Goal: Use online tool/utility: Utilize a website feature to perform a specific function

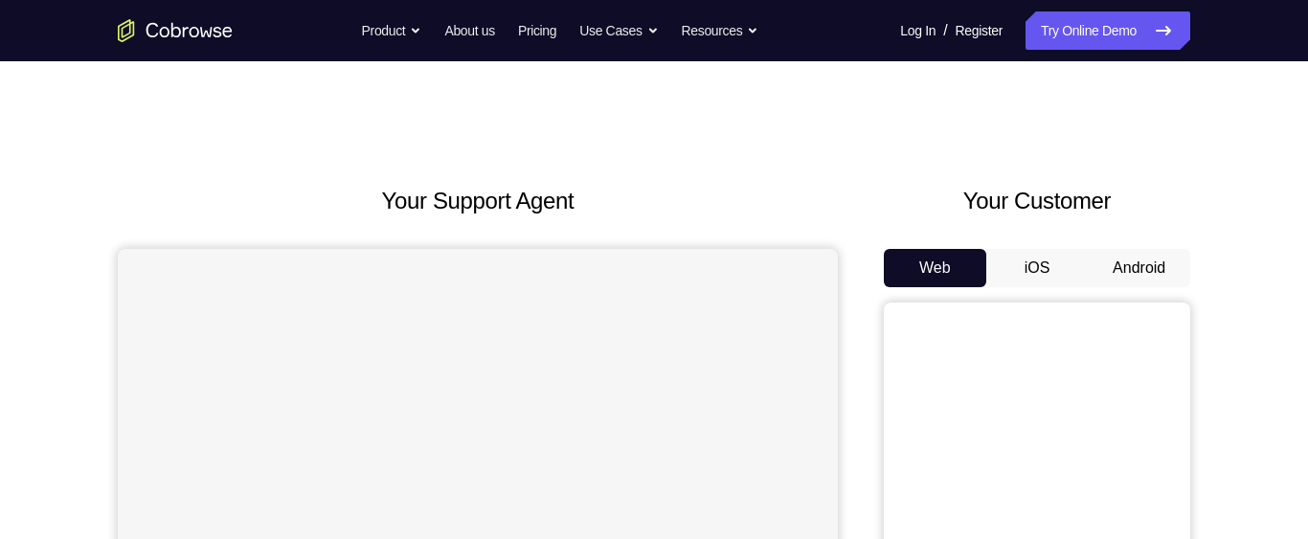
click at [1110, 267] on button "Android" at bounding box center [1138, 268] width 102 height 38
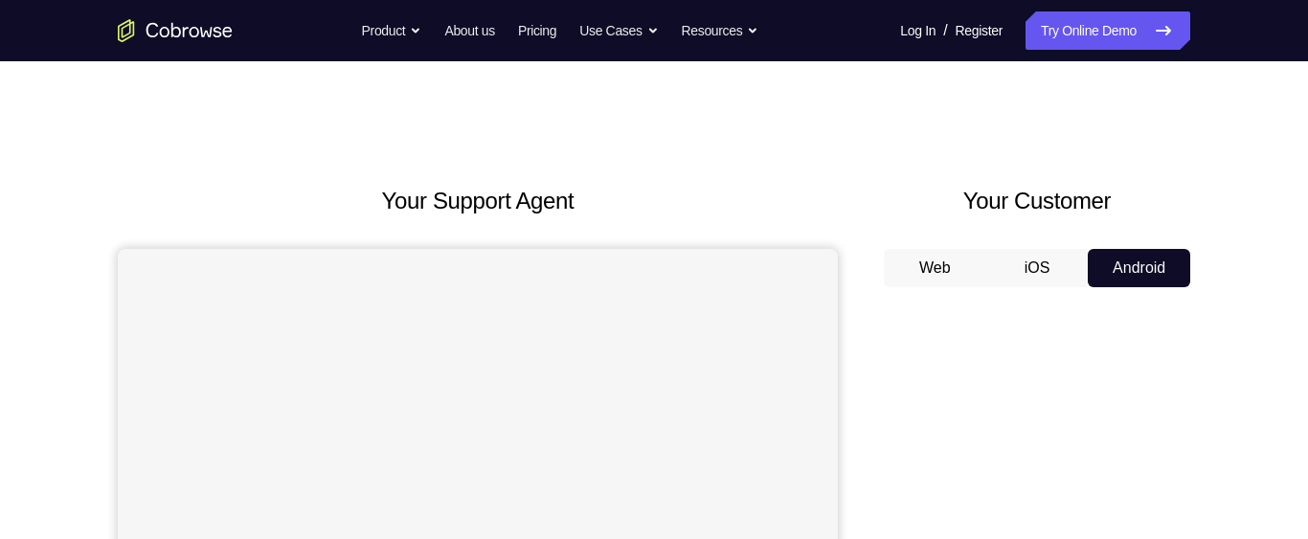
click at [945, 261] on button "Web" at bounding box center [935, 268] width 102 height 38
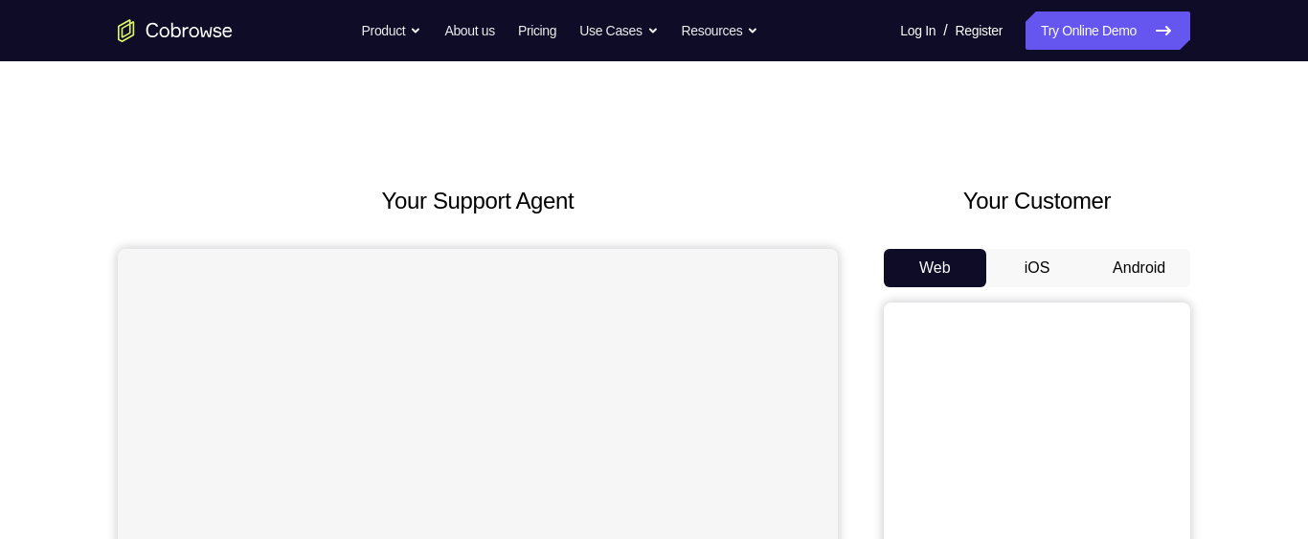
click at [1142, 266] on button "Android" at bounding box center [1138, 268] width 102 height 38
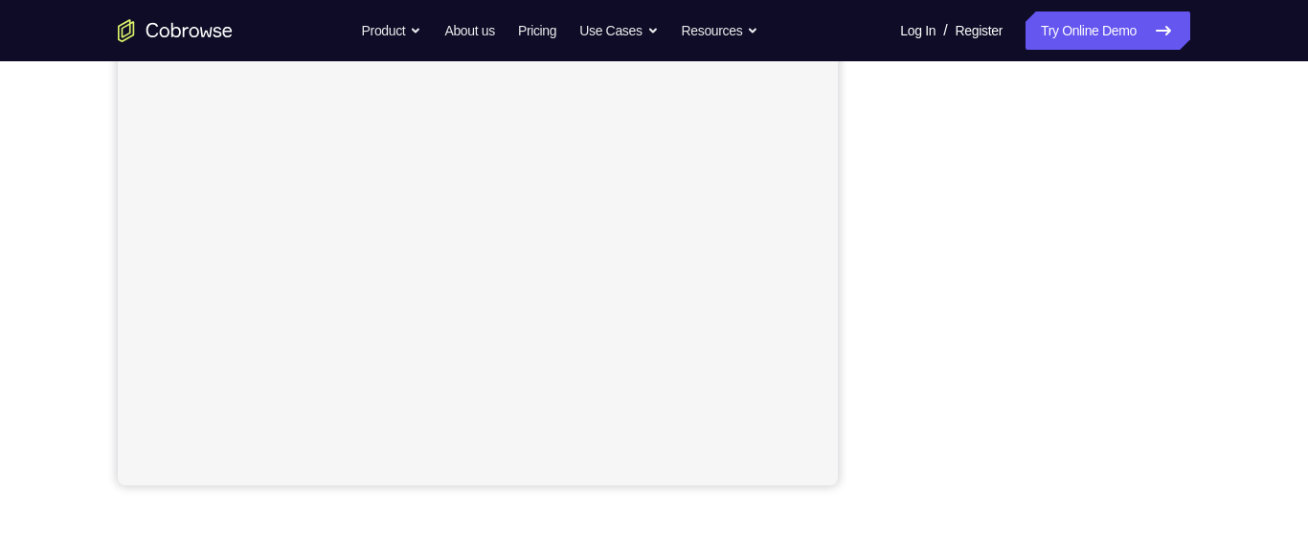
scroll to position [438, 0]
